Goal: Information Seeking & Learning: Learn about a topic

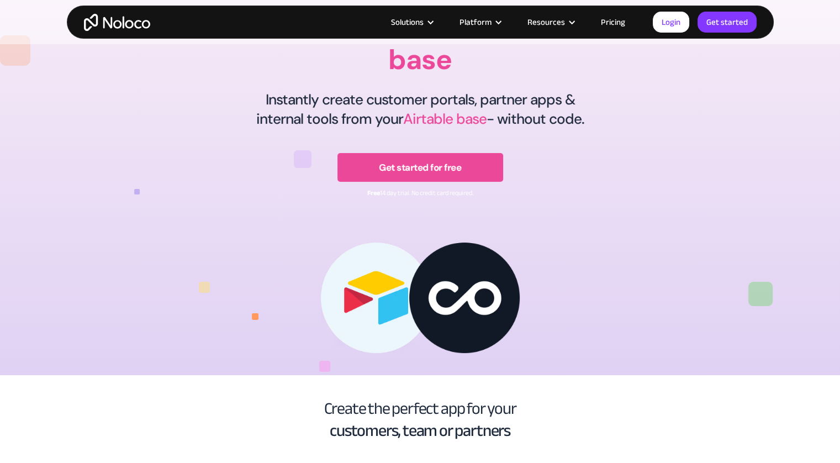
scroll to position [92, 0]
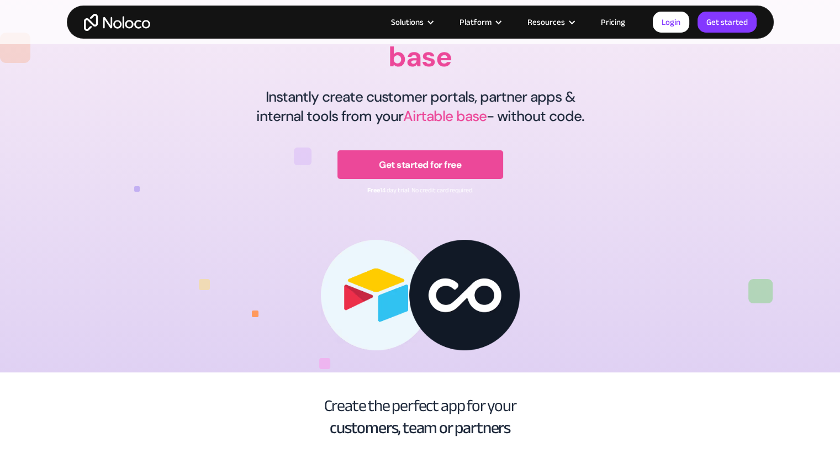
click at [621, 16] on link "Pricing" at bounding box center [613, 22] width 52 height 14
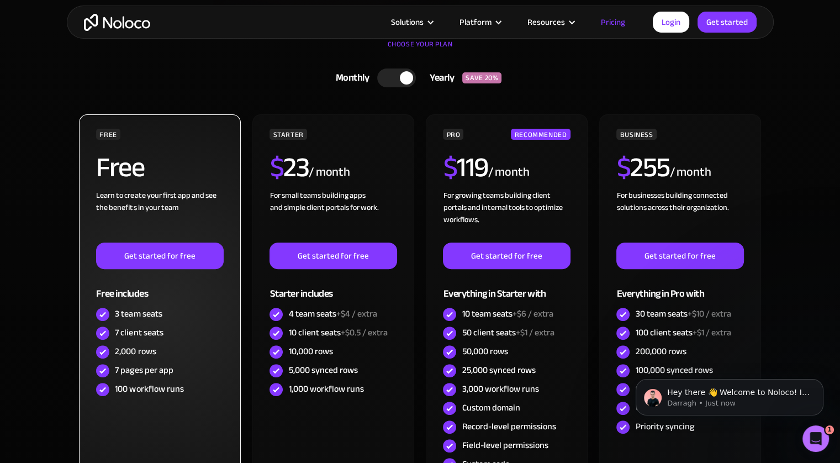
scroll to position [320, 0]
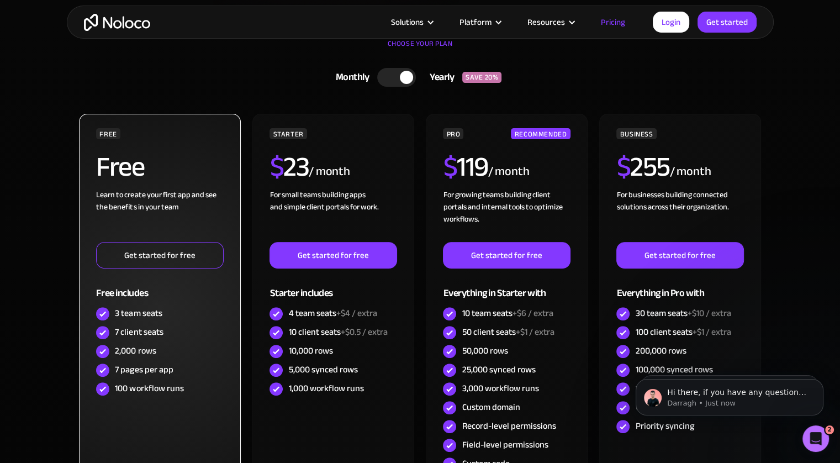
click at [139, 259] on link "Get started for free" at bounding box center [159, 255] width 127 height 27
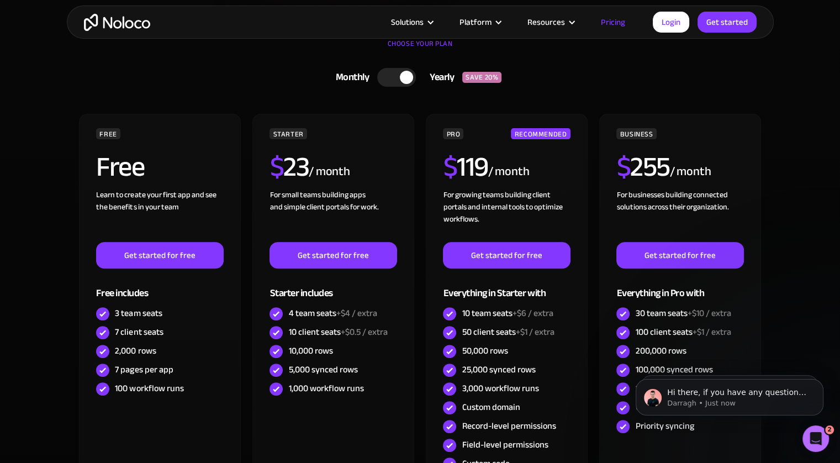
click at [689, 89] on div "Monthly Yearly SAVE 20% Monthly Yearly SAVE 20%" at bounding box center [420, 77] width 685 height 29
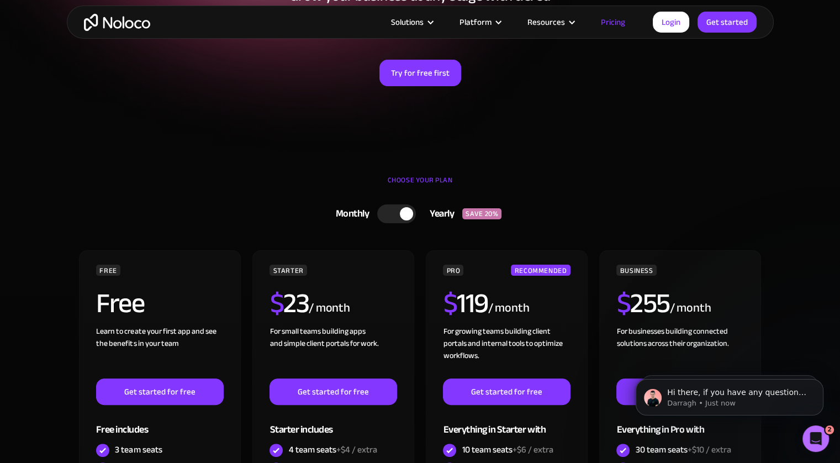
scroll to position [0, 0]
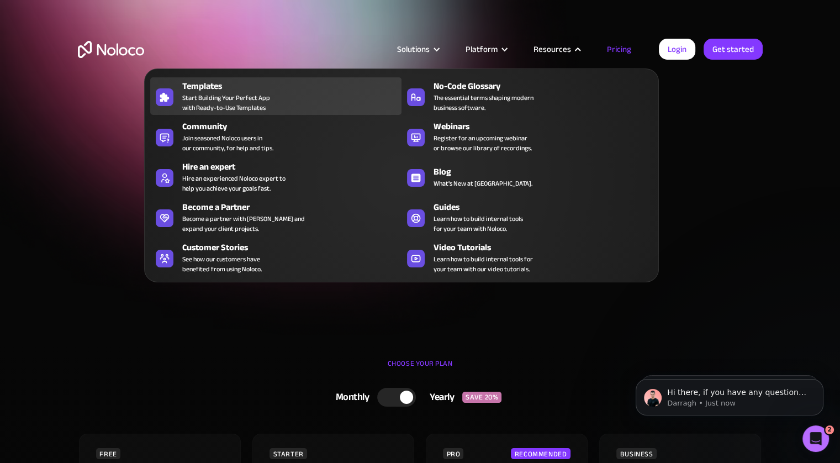
click at [275, 109] on div "Templates Start Building Your Perfect App with Ready-to-Use Templates" at bounding box center [289, 96] width 214 height 33
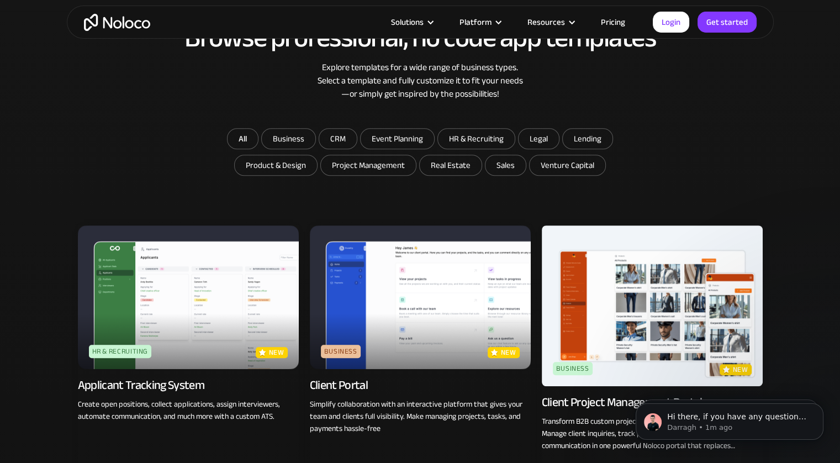
scroll to position [591, 0]
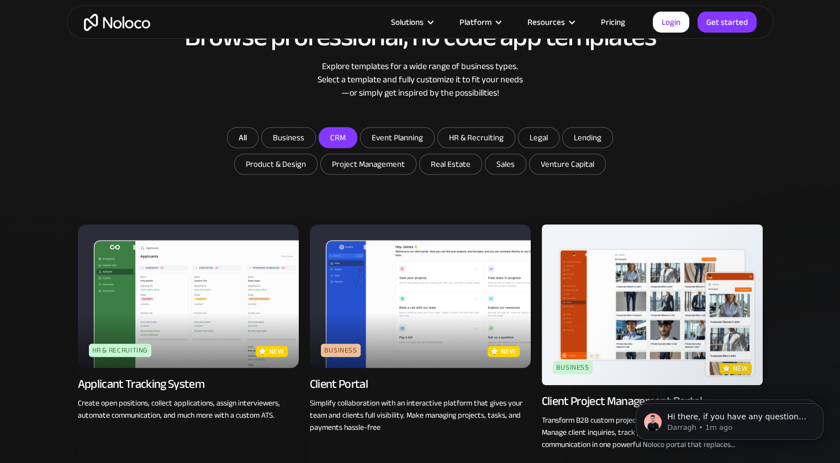
click at [315, 132] on input "CRM" at bounding box center [289, 138] width 54 height 20
checkbox input "true"
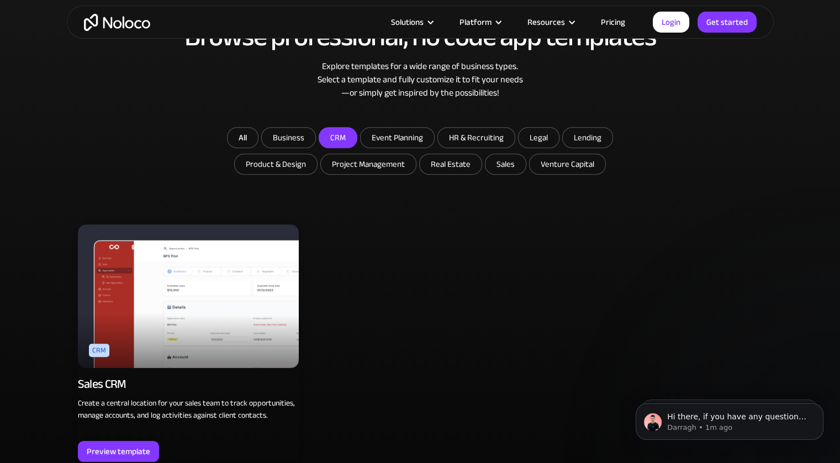
click at [227, 296] on img at bounding box center [188, 296] width 221 height 144
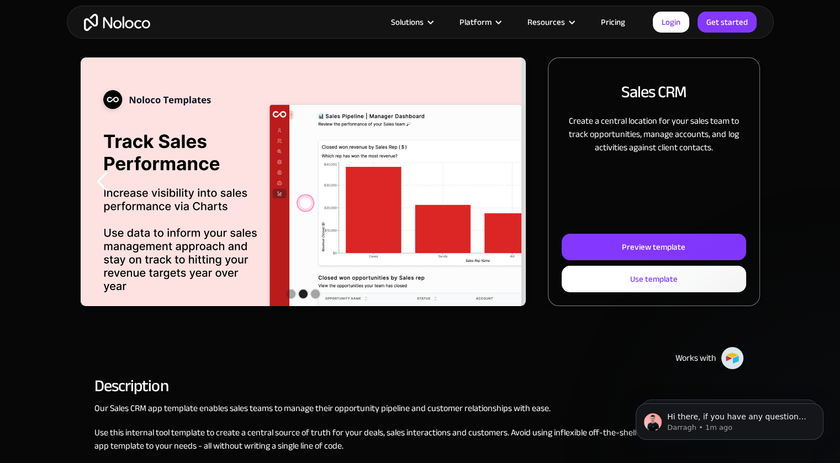
scroll to position [117, 0]
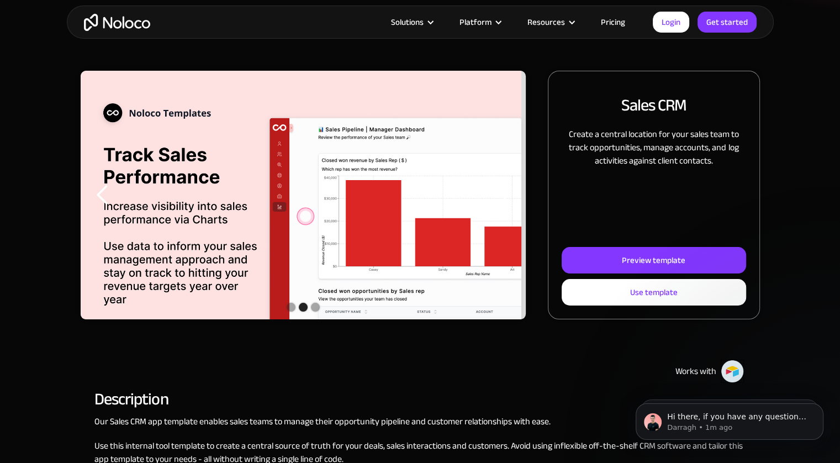
click at [105, 195] on div "previous slide" at bounding box center [103, 195] width 22 height 22
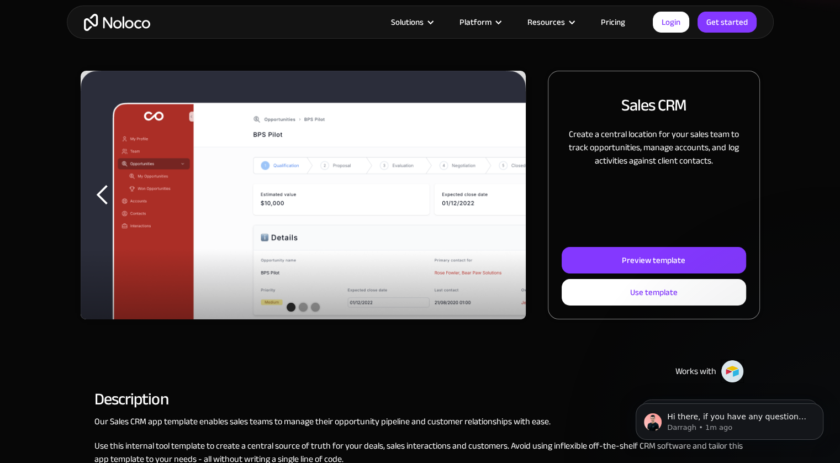
click at [105, 195] on div "previous slide" at bounding box center [103, 195] width 22 height 22
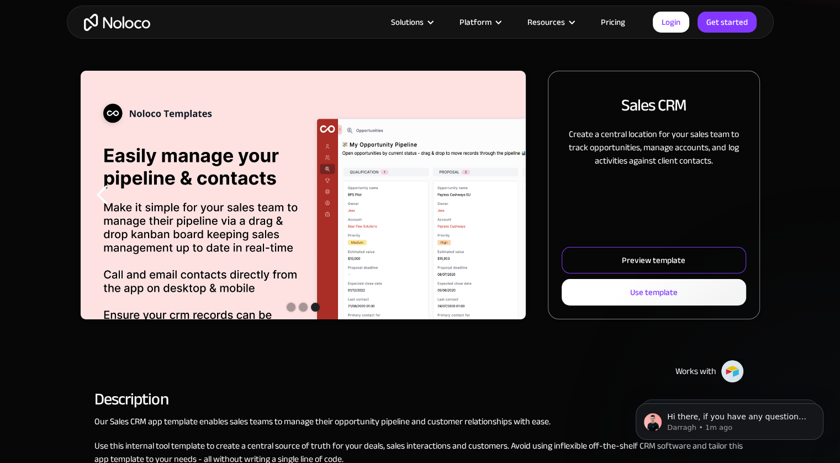
click at [638, 253] on div "Preview template" at bounding box center [653, 260] width 63 height 14
